Goal: Task Accomplishment & Management: Manage account settings

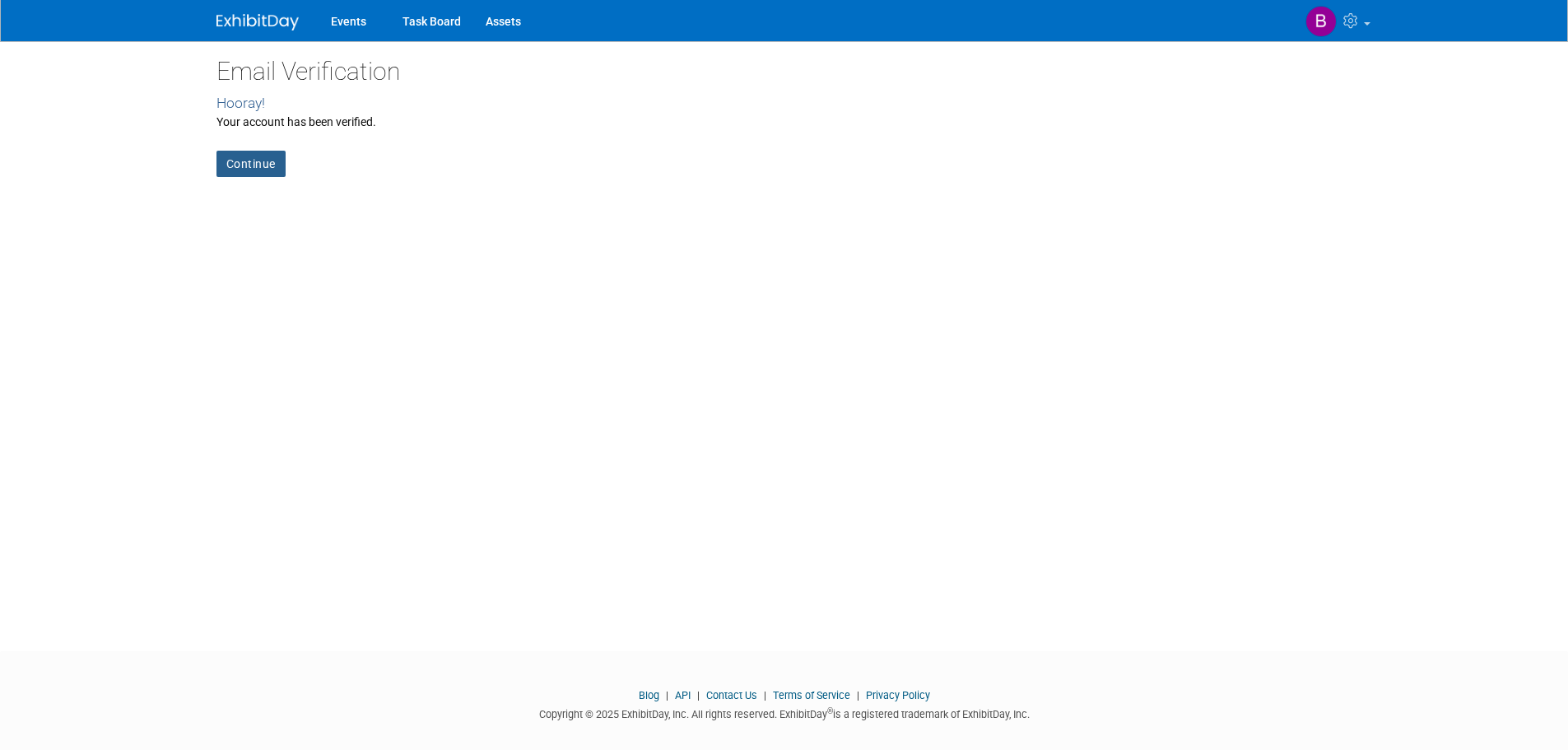
click at [255, 161] on link "Continue" at bounding box center [250, 163] width 69 height 26
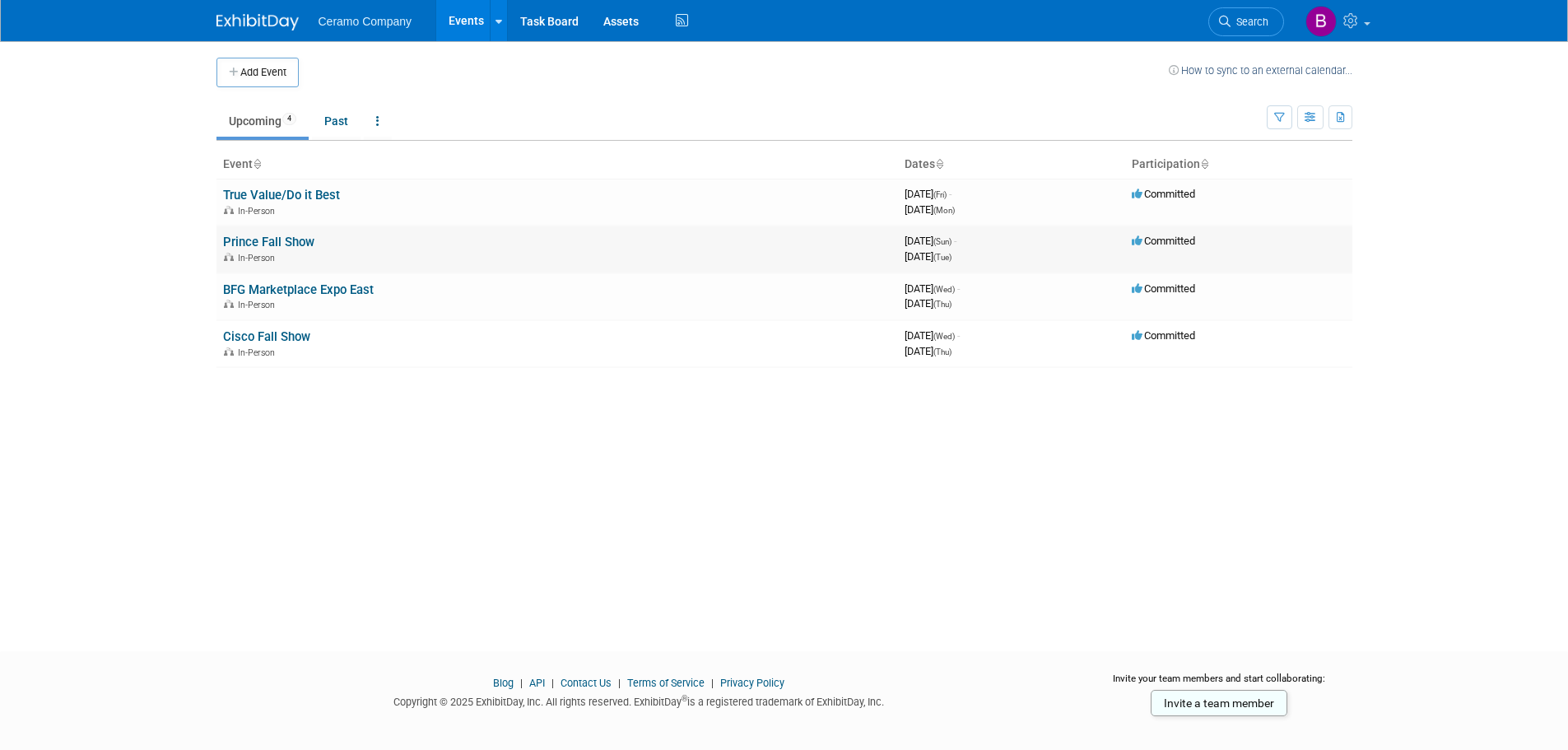
click at [284, 243] on link "Prince Fall Show" at bounding box center [268, 242] width 91 height 15
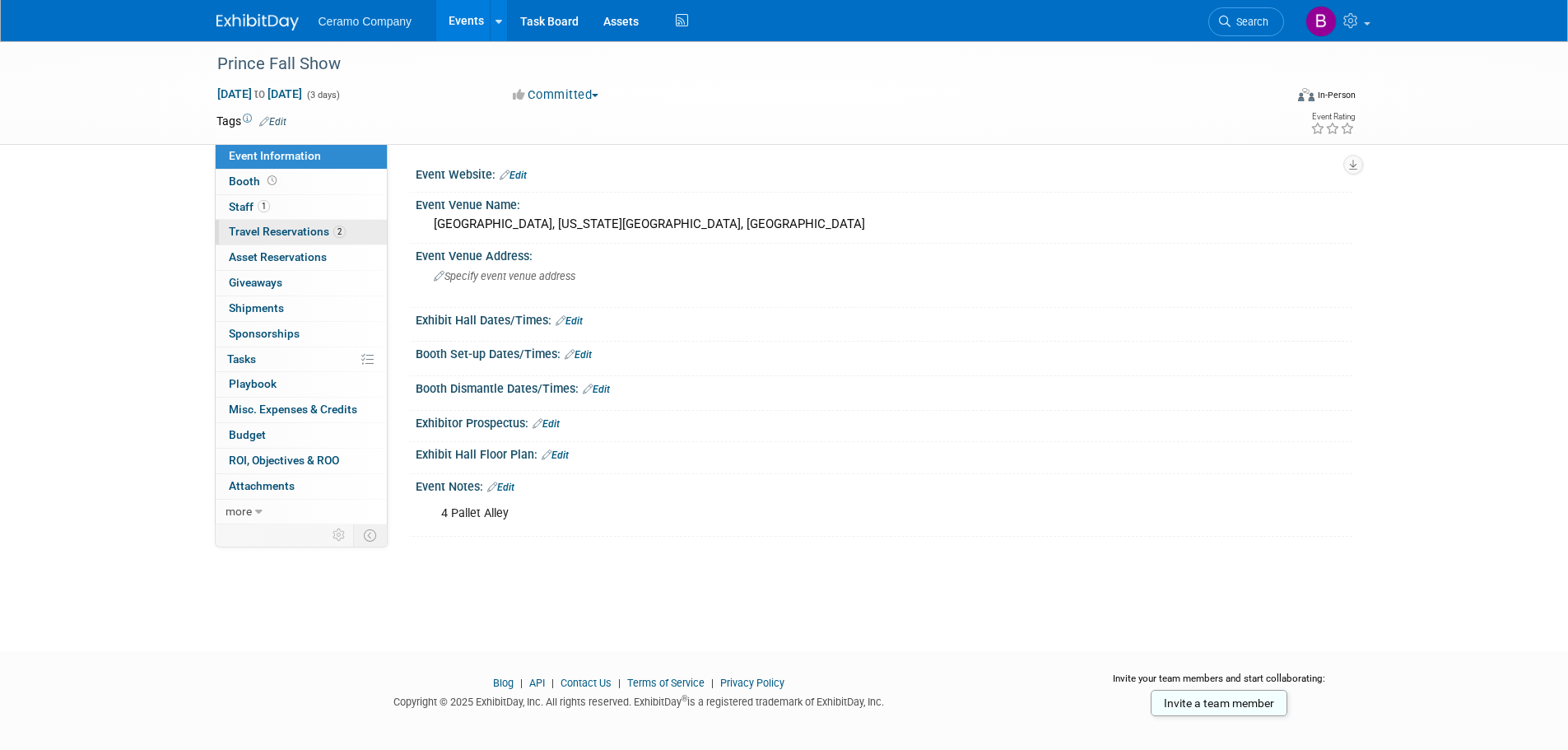
click at [242, 237] on span "Travel Reservations 2" at bounding box center [287, 231] width 117 height 13
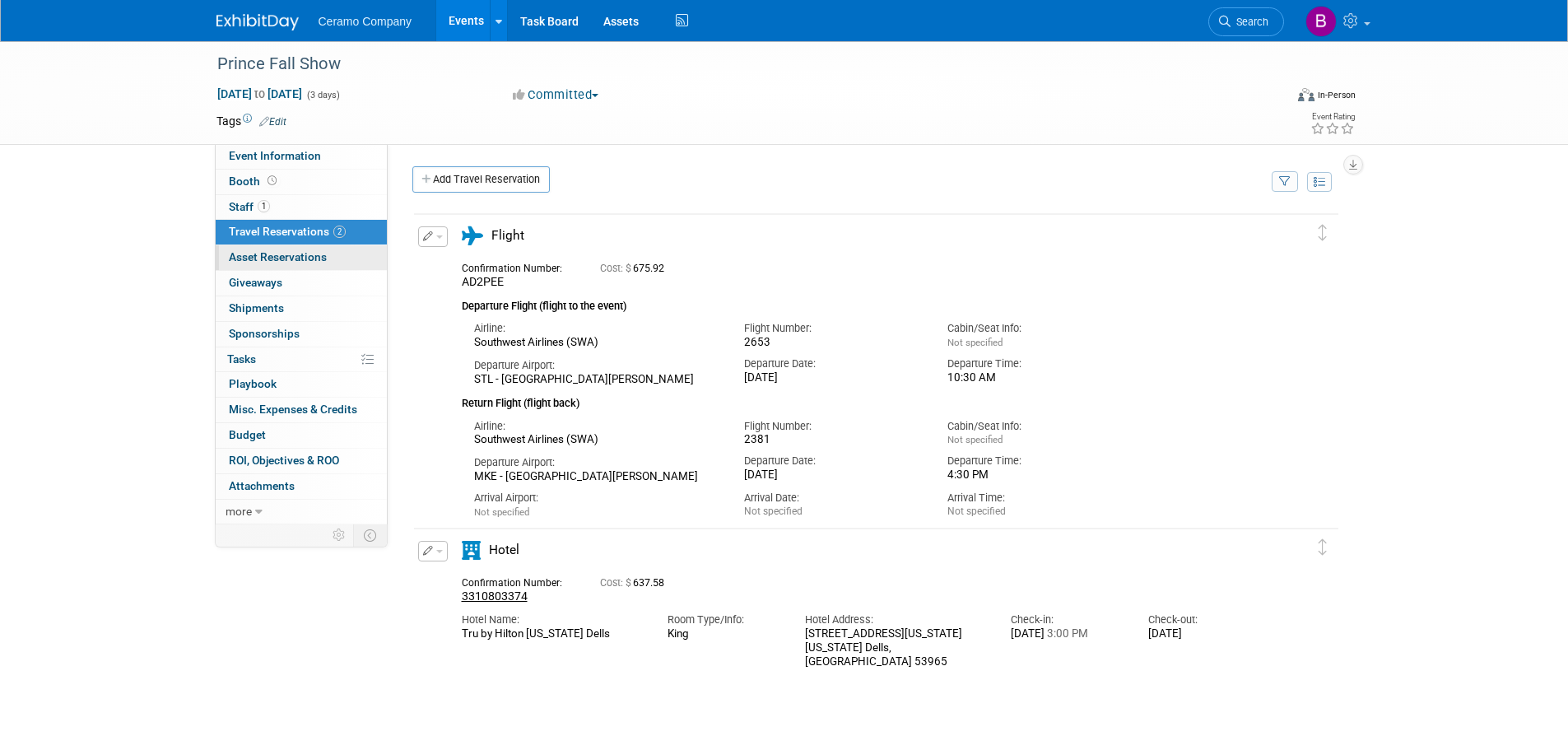
click at [244, 262] on span "Asset Reservations 0" at bounding box center [278, 256] width 98 height 13
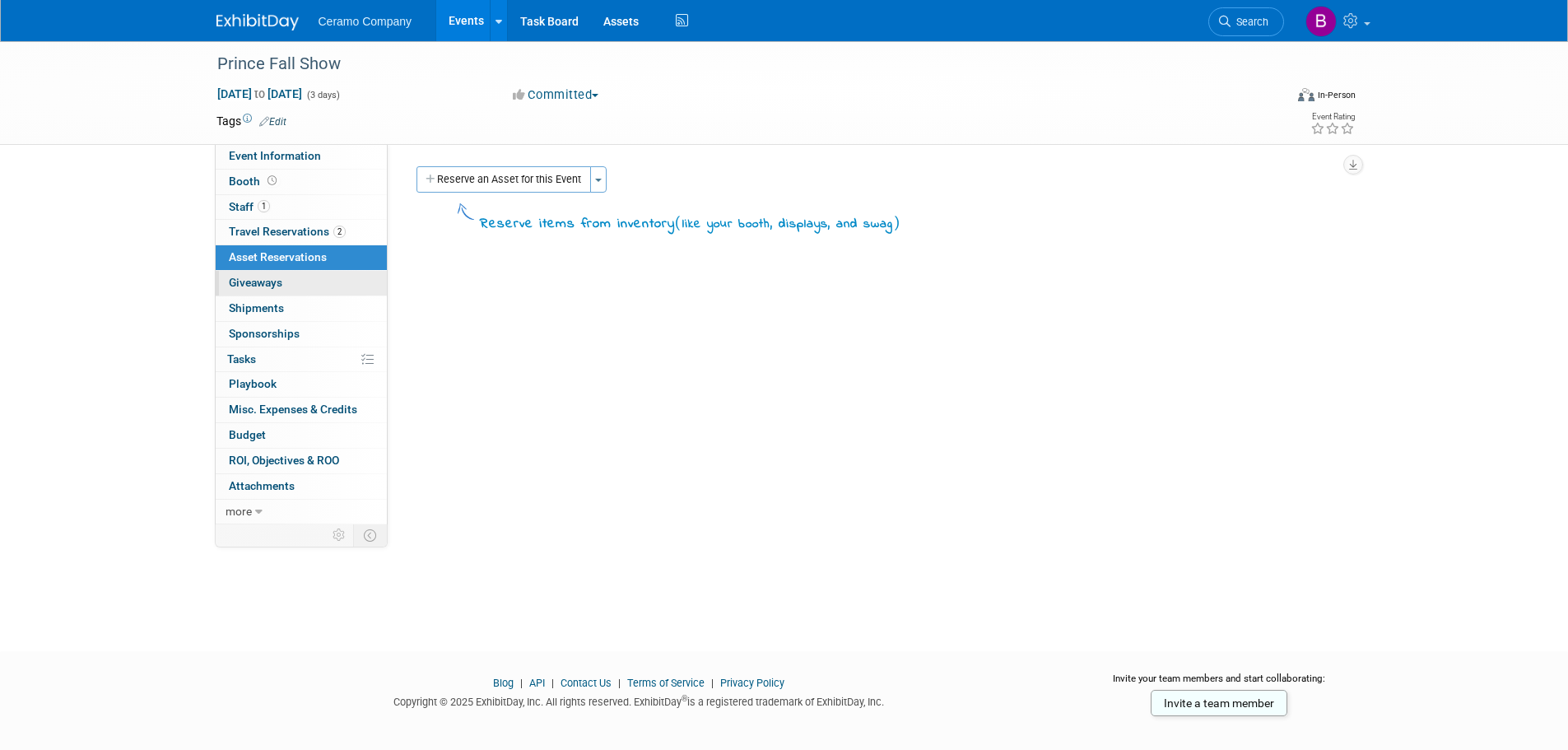
click at [248, 293] on link "0 Giveaways 0" at bounding box center [301, 283] width 171 height 25
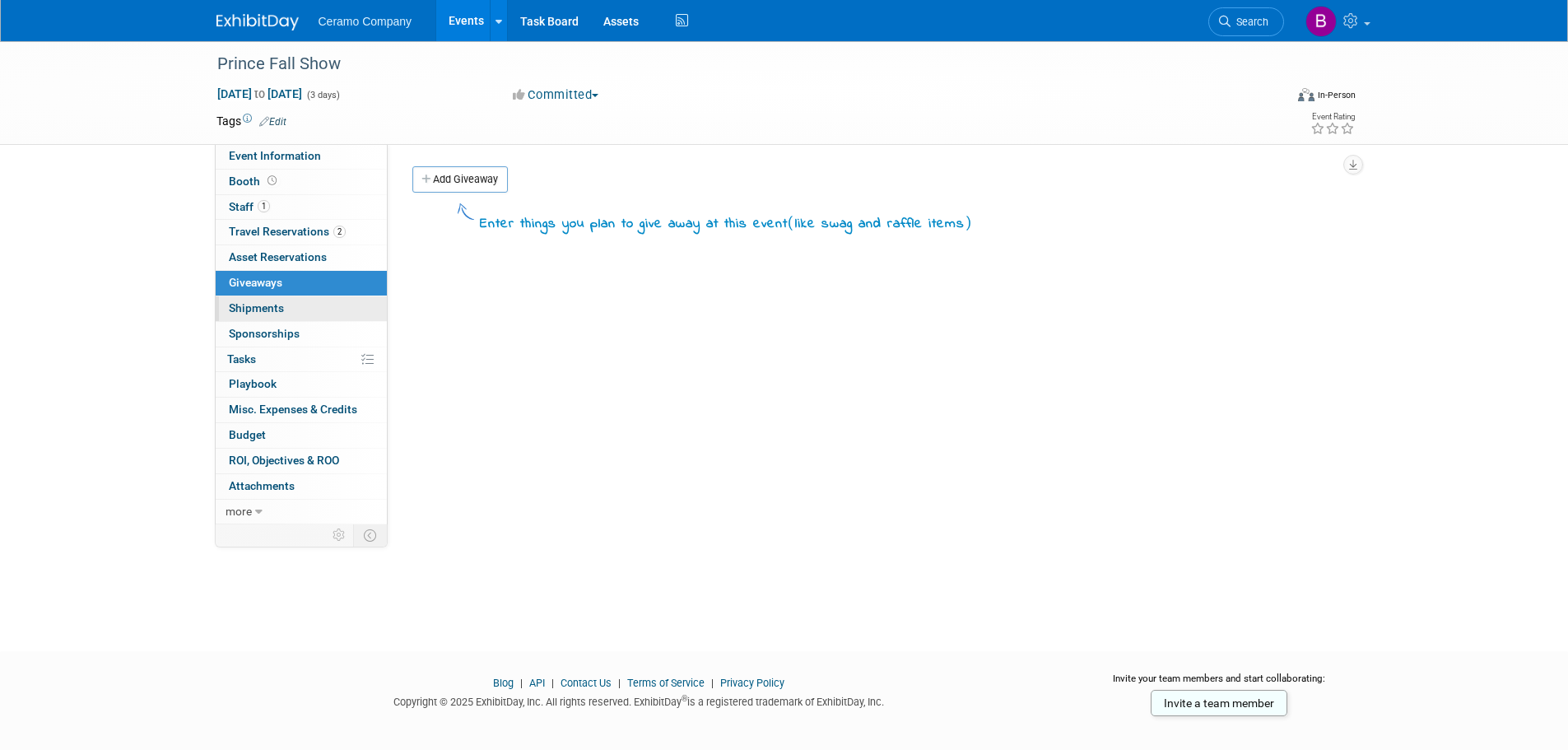
click at [245, 305] on span "Shipments 0" at bounding box center [256, 308] width 56 height 13
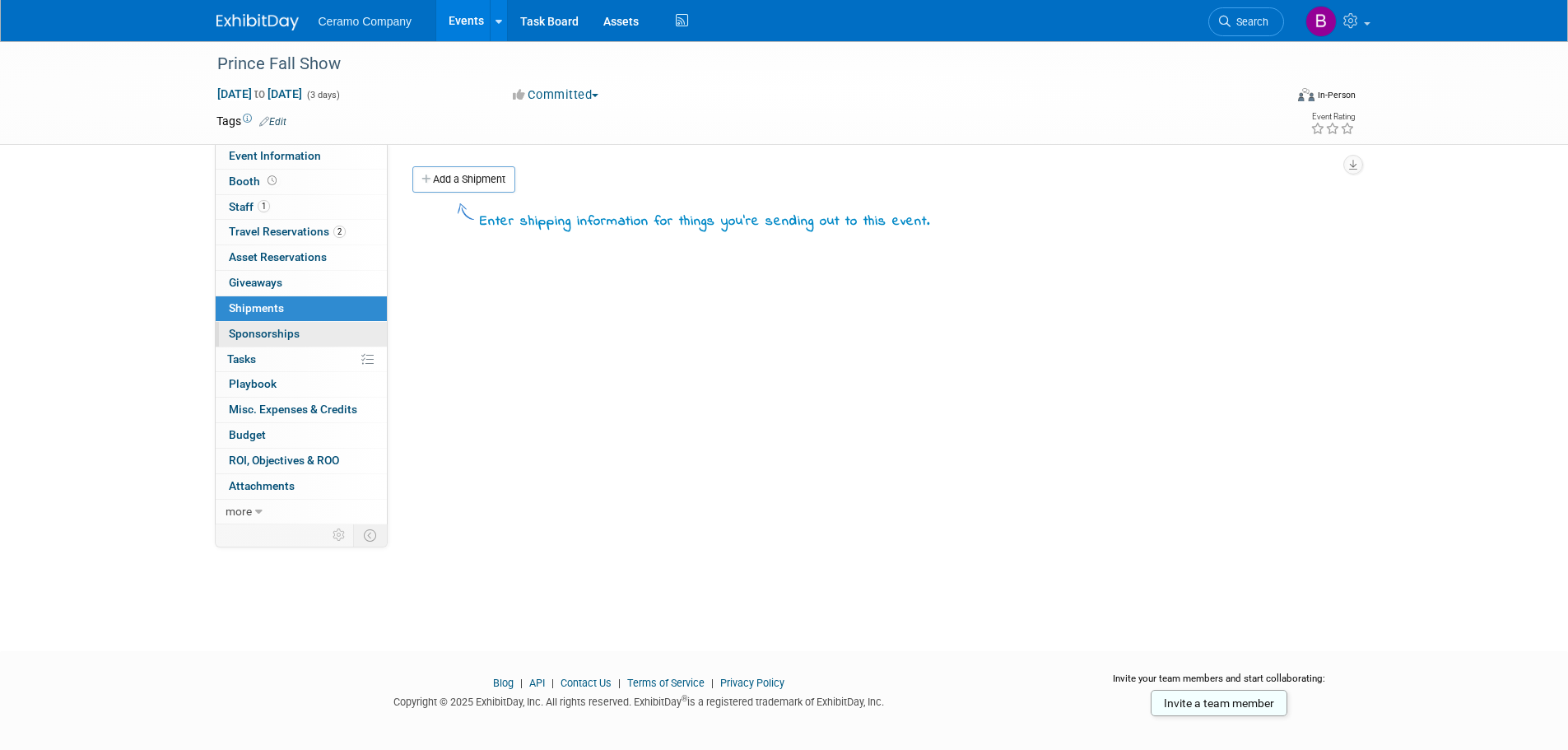
click at [246, 338] on span "Sponsorships 0" at bounding box center [264, 333] width 71 height 13
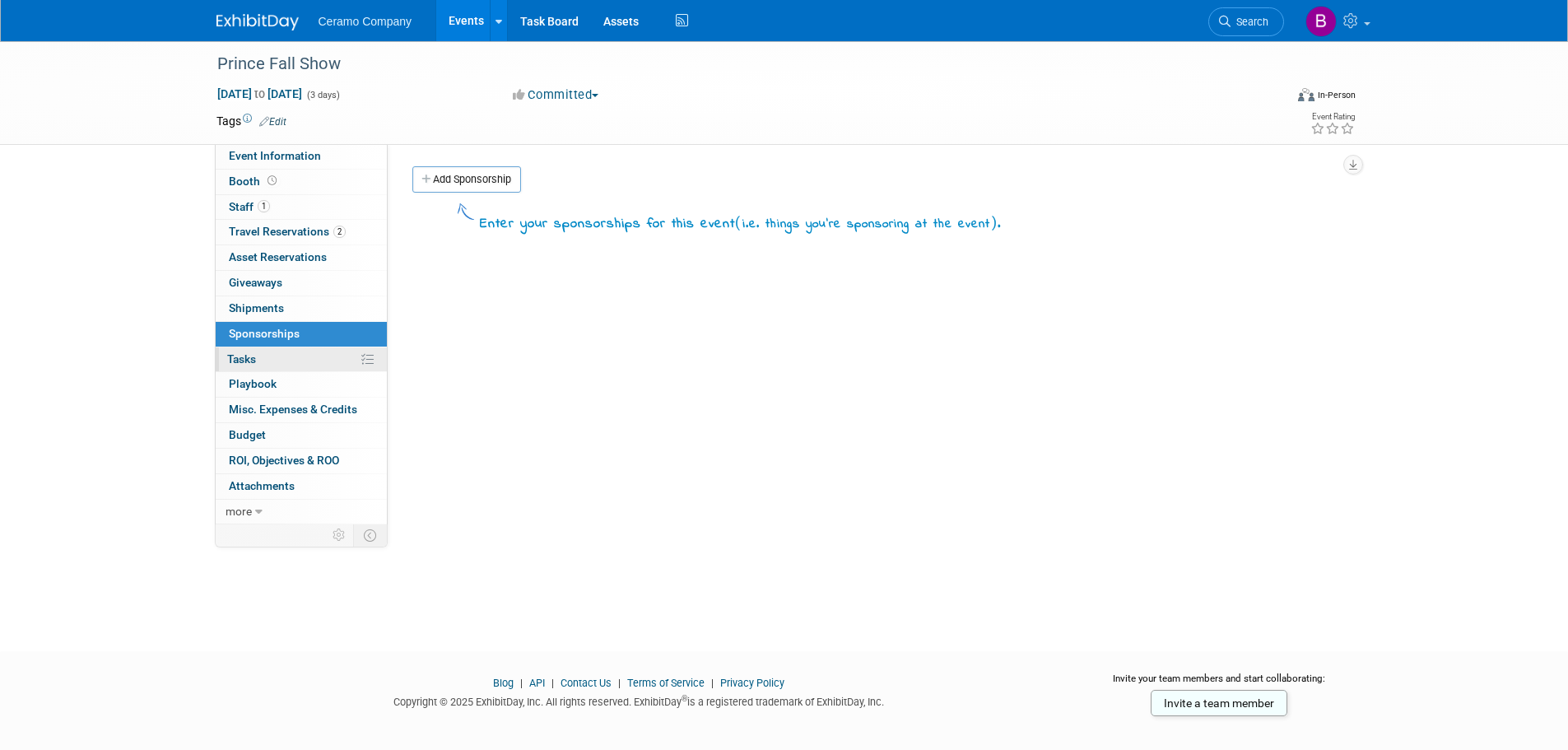
click at [243, 360] on span "Tasks 0%" at bounding box center [242, 358] width 29 height 13
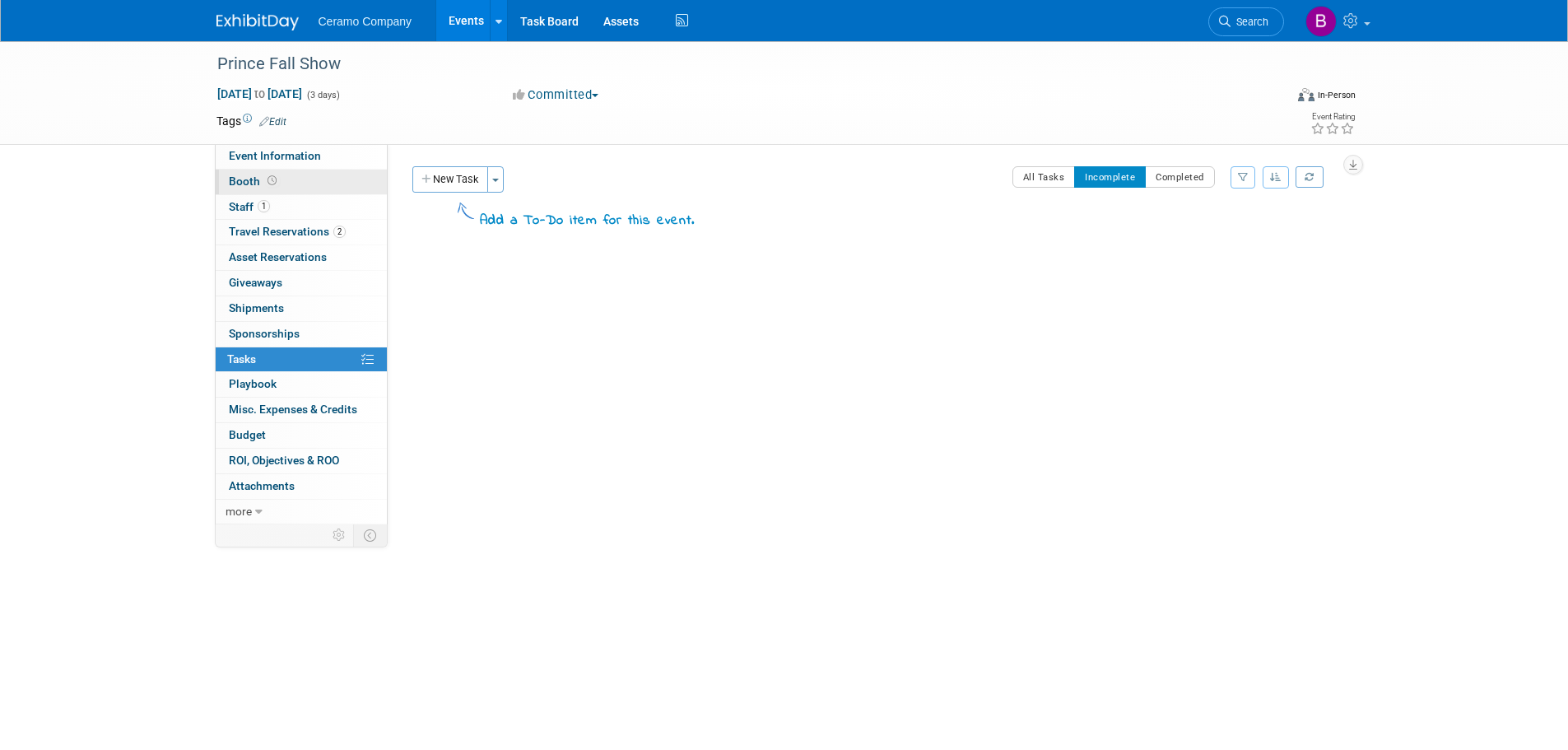
click at [240, 180] on span "Booth" at bounding box center [255, 180] width 51 height 13
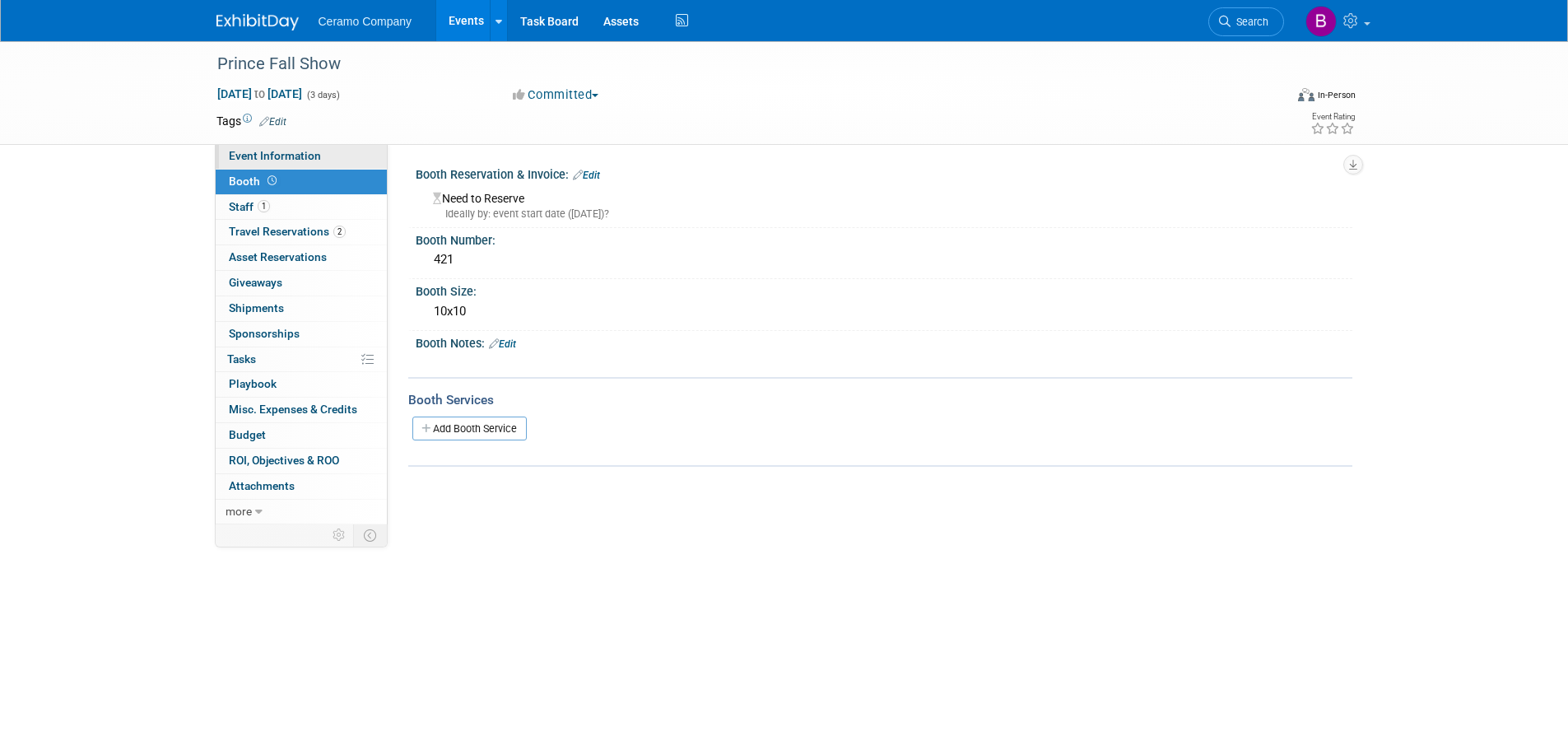
click at [247, 155] on span "Event Information" at bounding box center [275, 155] width 92 height 13
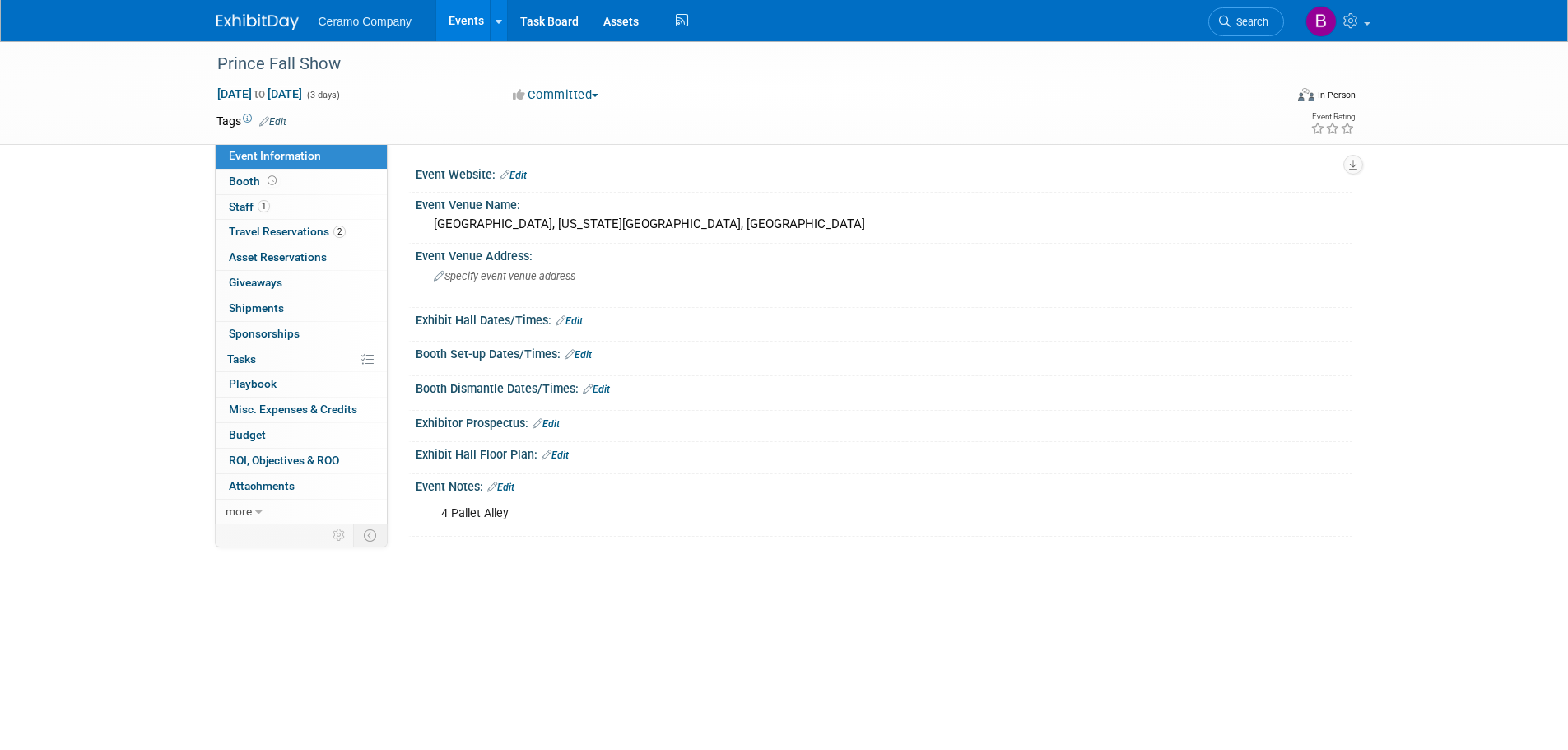
click at [266, 17] on img at bounding box center [257, 21] width 82 height 16
